Goal: Find specific page/section: Locate a particular part of the current website

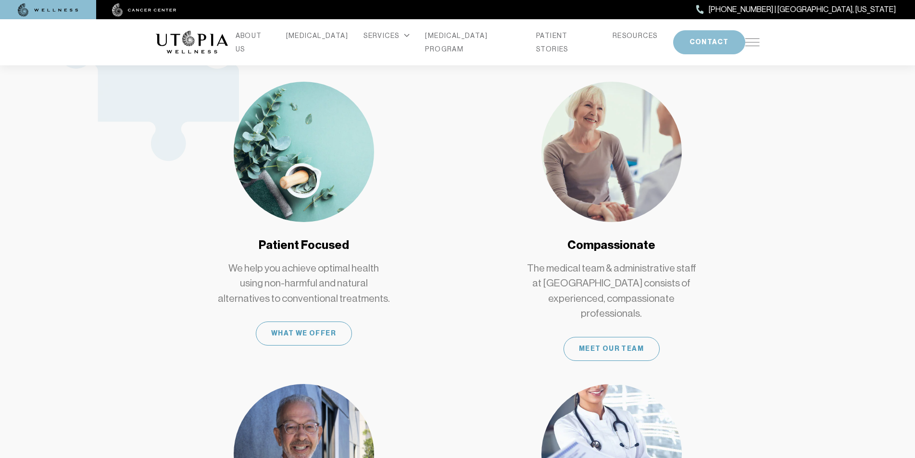
scroll to position [336, 0]
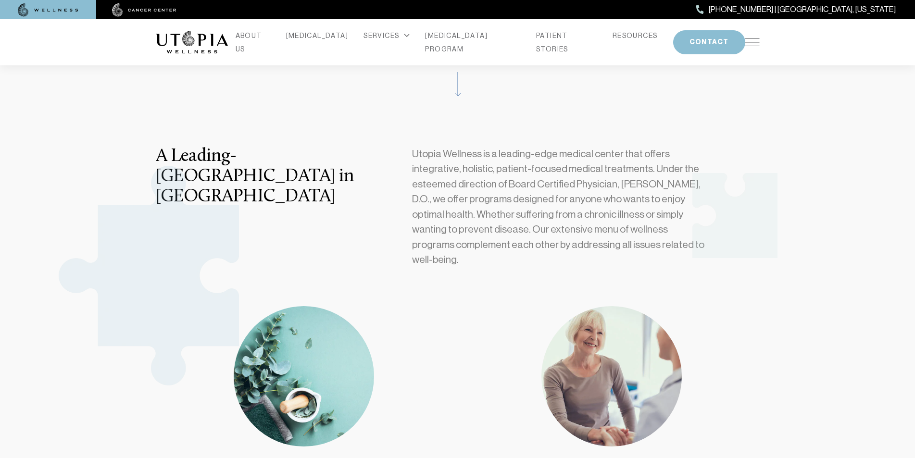
click at [748, 38] on img at bounding box center [752, 42] width 14 height 8
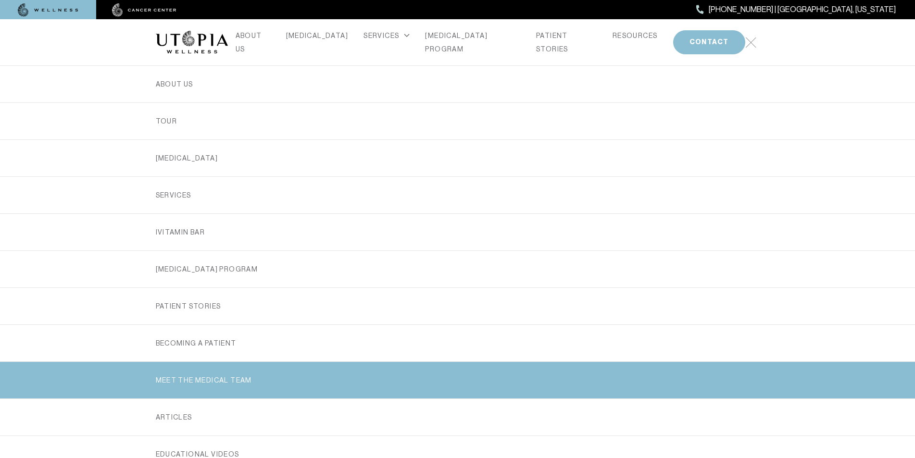
click at [183, 379] on link "MEET THE MEDICAL TEAM" at bounding box center [458, 380] width 604 height 37
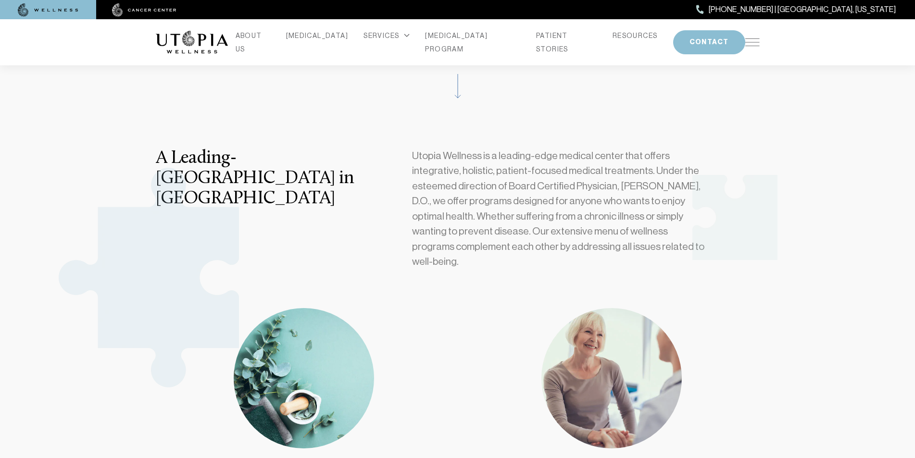
scroll to position [336, 0]
